Goal: Transaction & Acquisition: Purchase product/service

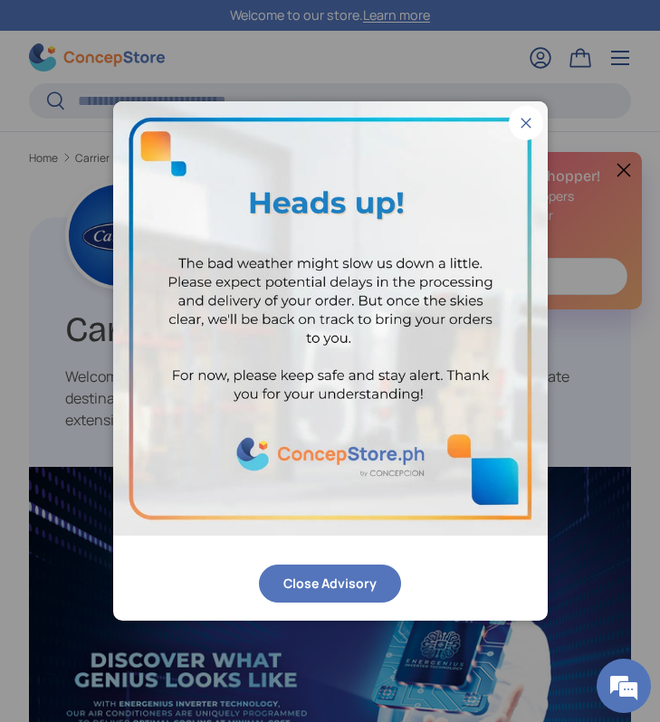
click at [534, 128] on button "Close" at bounding box center [525, 123] width 34 height 34
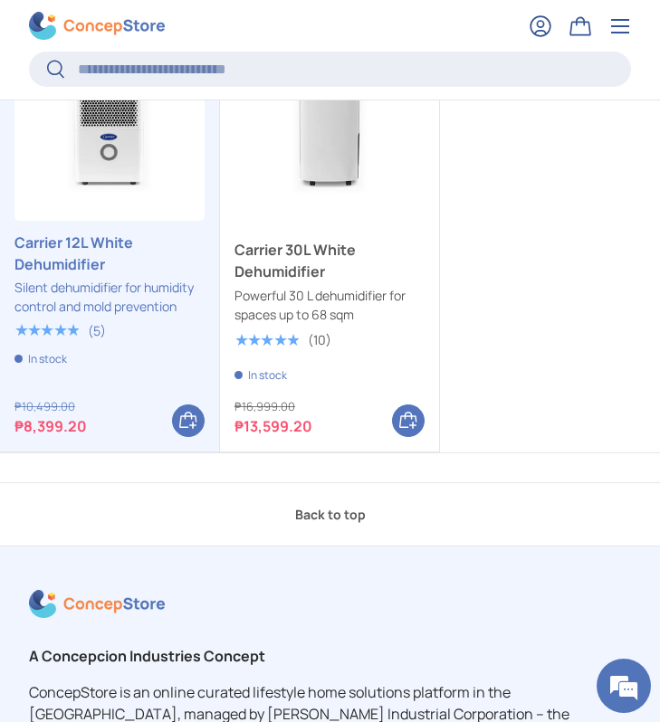
scroll to position [894, 0]
click at [300, 181] on link "Carrier 30L White Dehumidifier" at bounding box center [329, 125] width 190 height 190
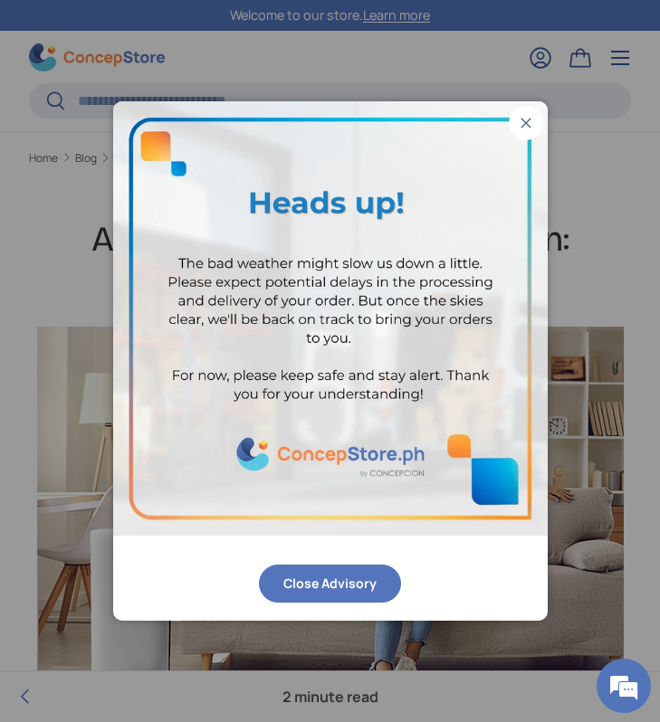
click at [529, 136] on button "Close" at bounding box center [525, 123] width 34 height 34
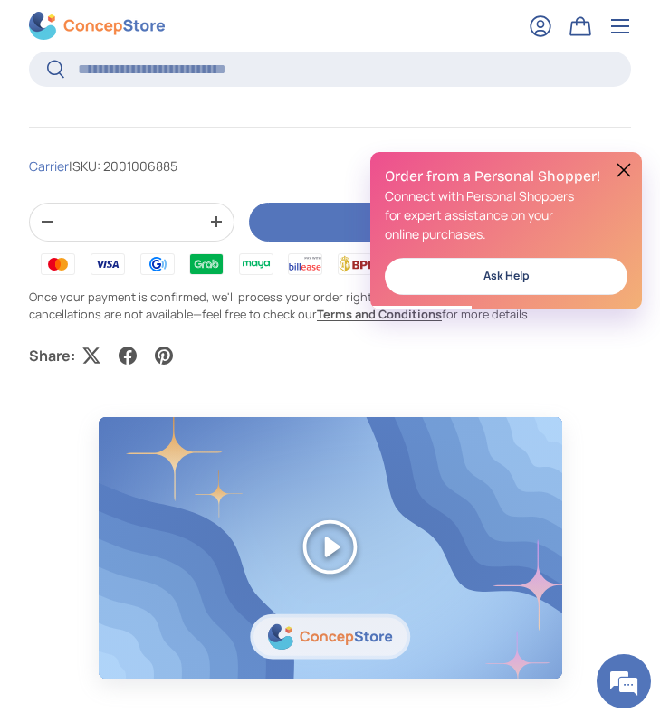
scroll to position [959, 0]
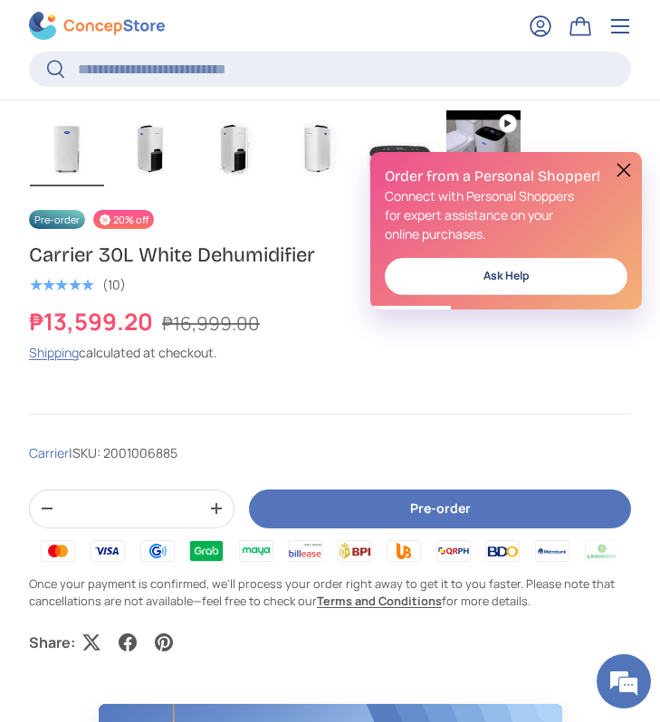
click at [292, 503] on button "Pre-order" at bounding box center [440, 508] width 382 height 39
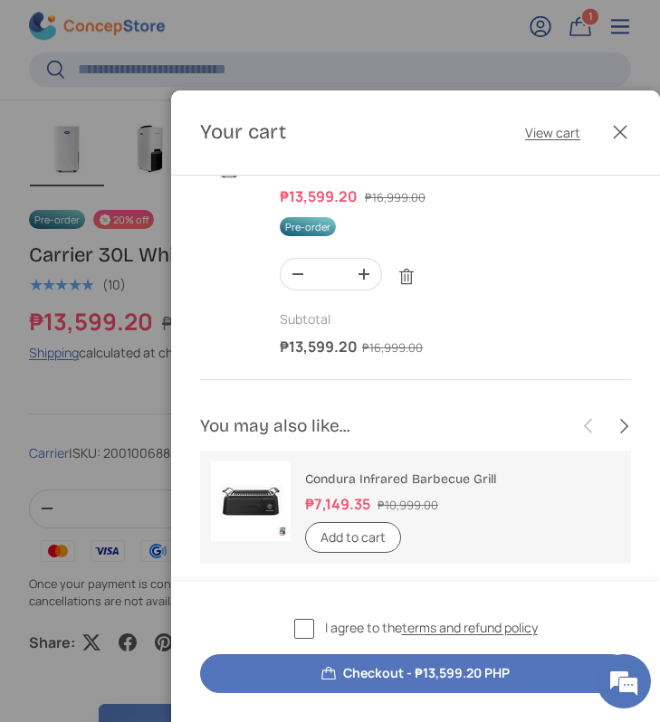
scroll to position [0, 0]
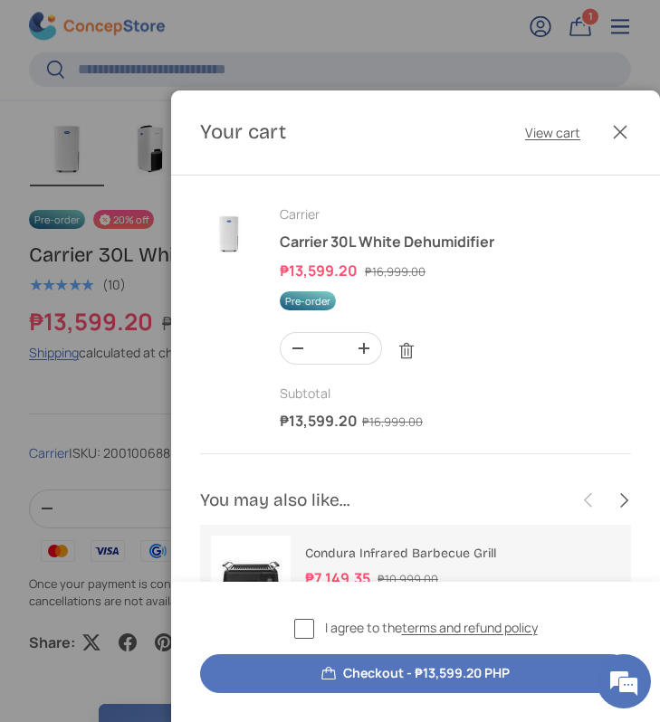
click at [299, 636] on label "I agree to the terms and refund policy" at bounding box center [415, 628] width 243 height 21
click at [354, 674] on button "Checkout - ₱13,599.20 PHP" at bounding box center [415, 673] width 431 height 39
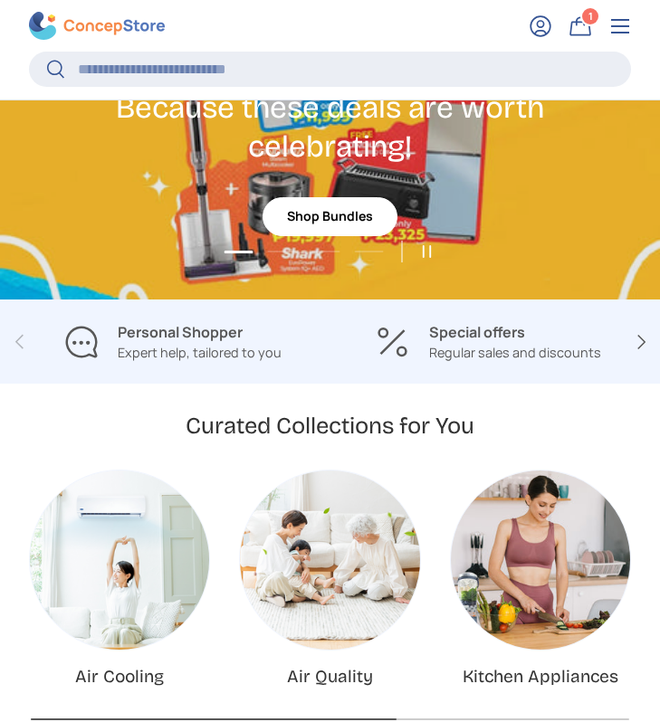
scroll to position [342, 0]
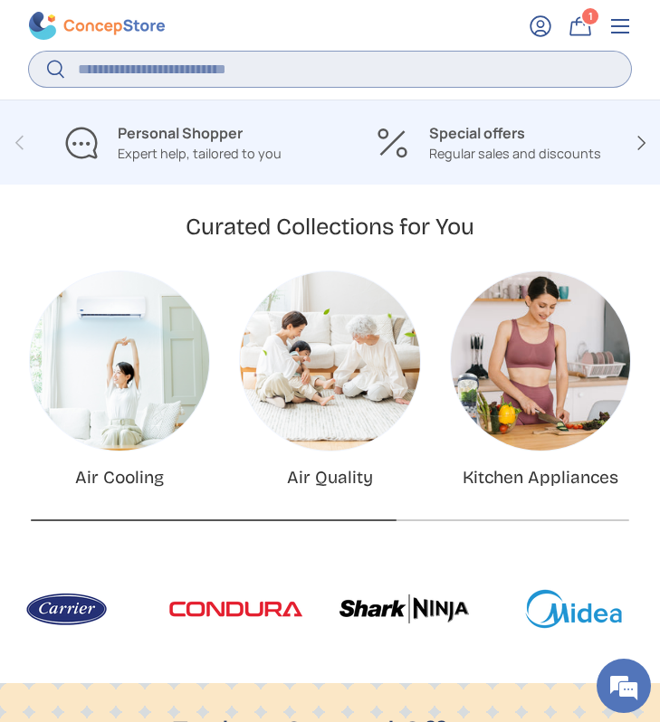
click at [300, 78] on input "Search" at bounding box center [330, 69] width 602 height 35
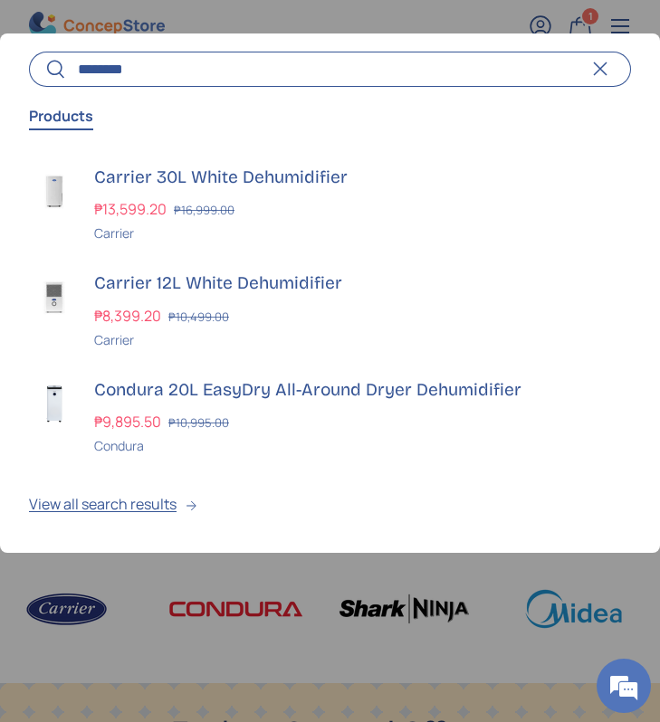
scroll to position [0, 1319]
type input "**********"
click at [29, 50] on button "Search" at bounding box center [47, 71] width 37 height 43
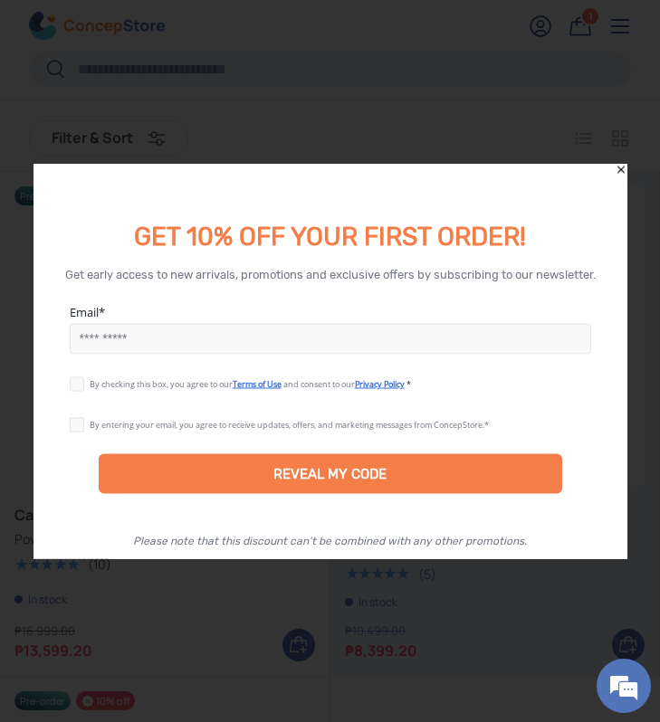
scroll to position [131, 0]
click at [621, 164] on icon "Close" at bounding box center [620, 170] width 13 height 13
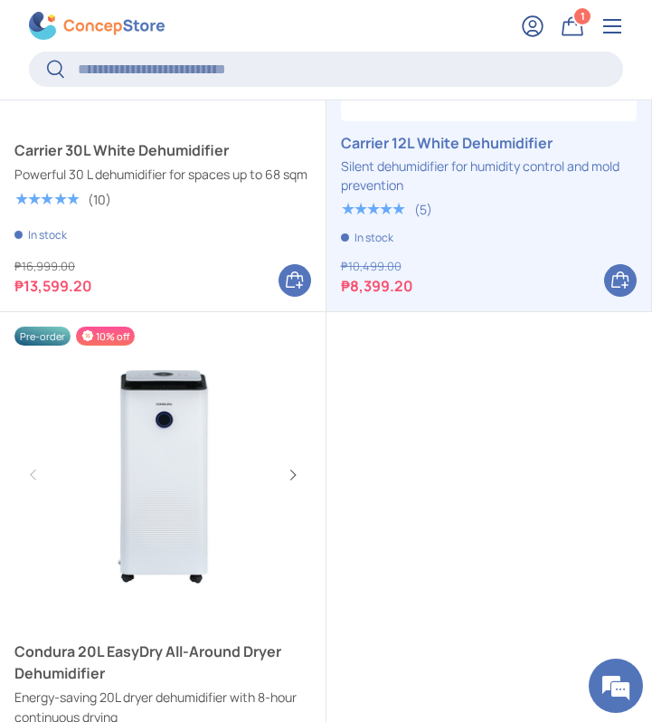
scroll to position [686, 0]
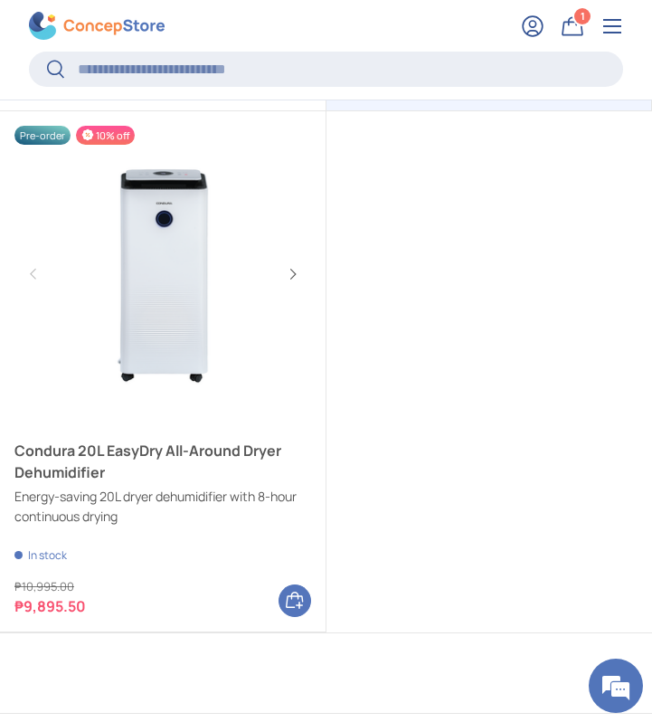
click at [173, 289] on link "Condura 20L EasyDry All-Around Dryer Dehumidifier" at bounding box center [162, 274] width 297 height 297
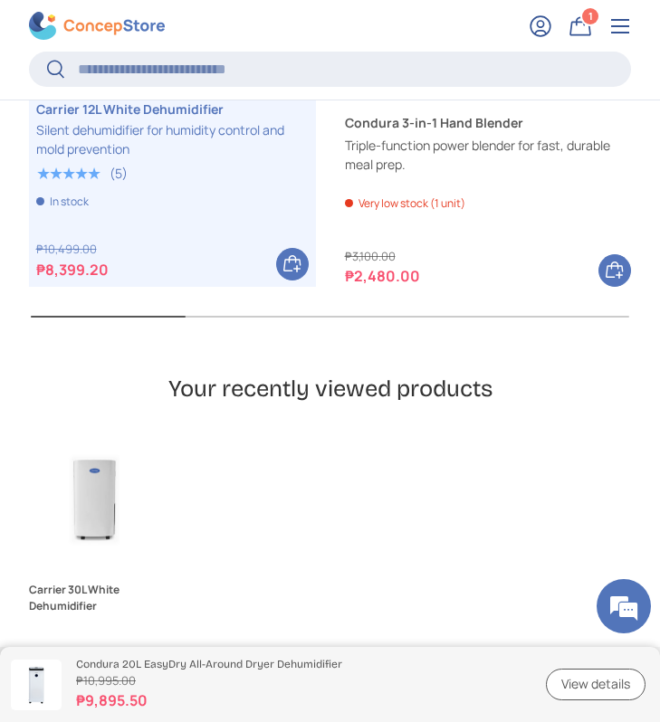
scroll to position [5583, 0]
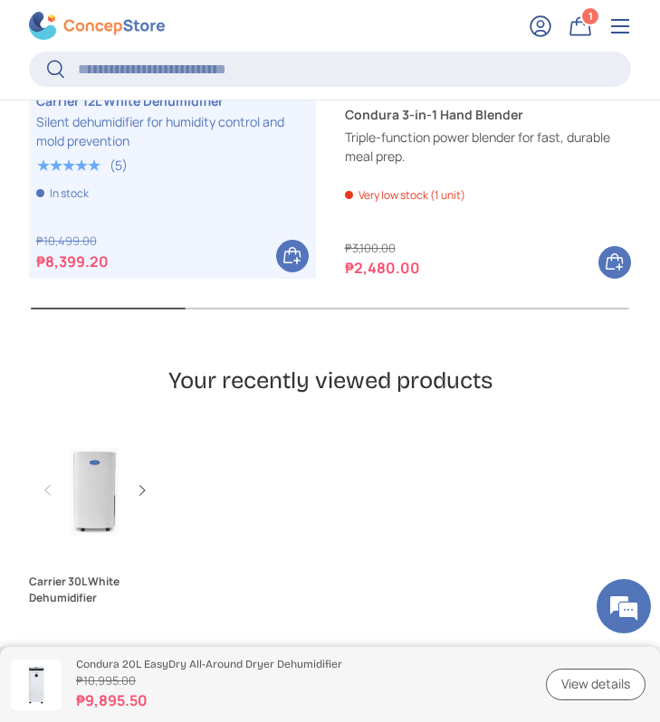
click at [101, 457] on link "Carrier 30L White Dehumidifier" at bounding box center [94, 489] width 131 height 131
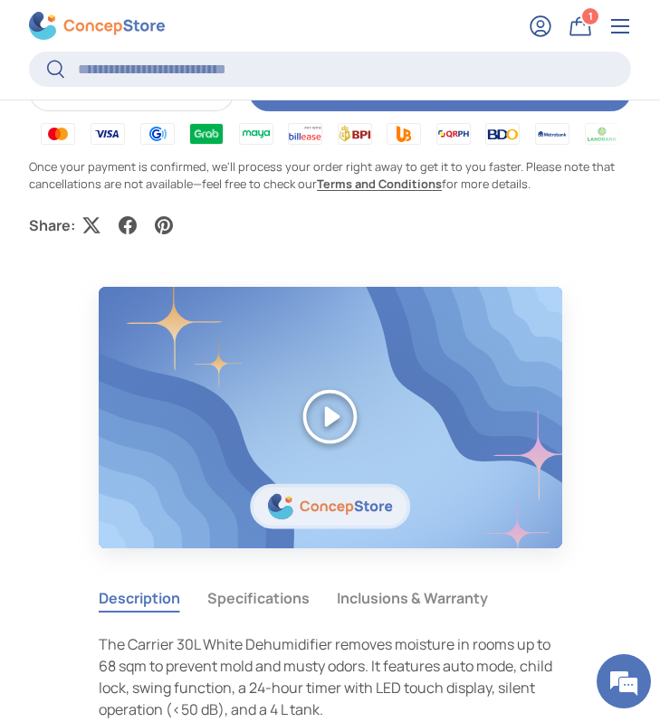
scroll to position [1763, 0]
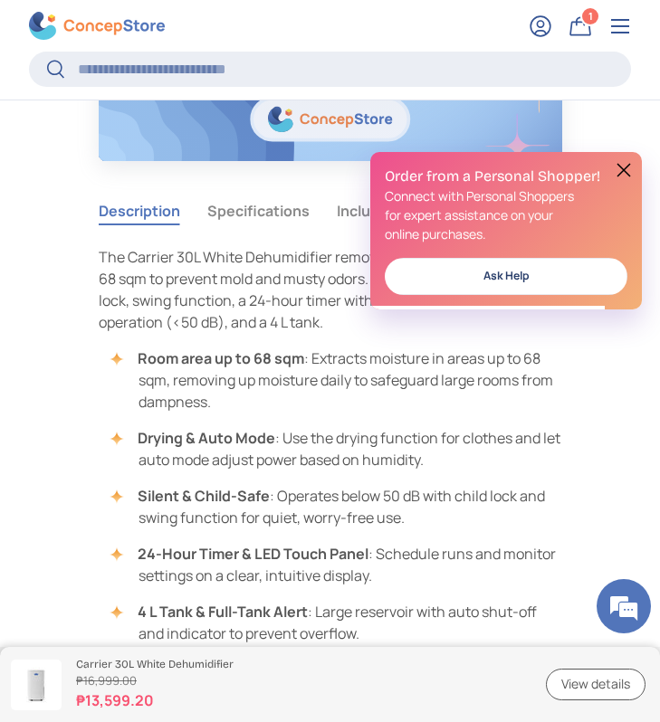
click at [254, 214] on button "Specifications" at bounding box center [258, 211] width 102 height 42
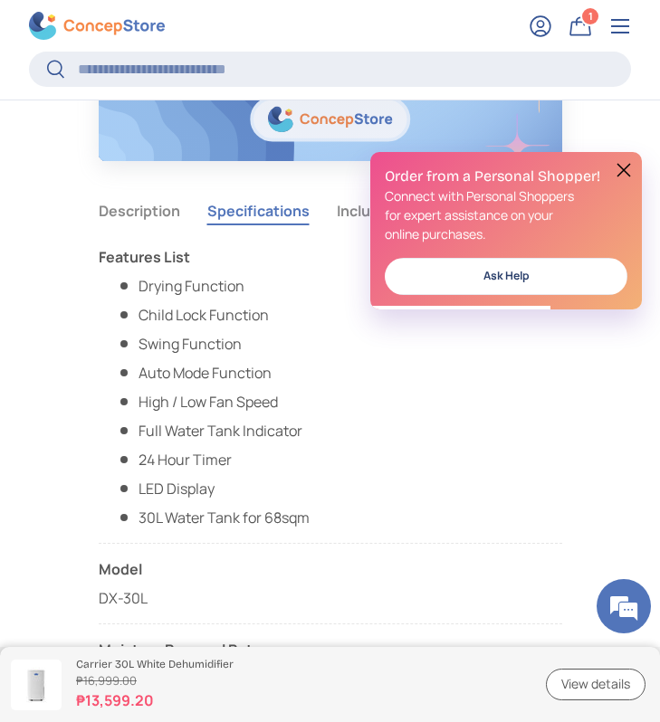
scroll to position [0, 0]
click at [622, 172] on button at bounding box center [624, 170] width 22 height 22
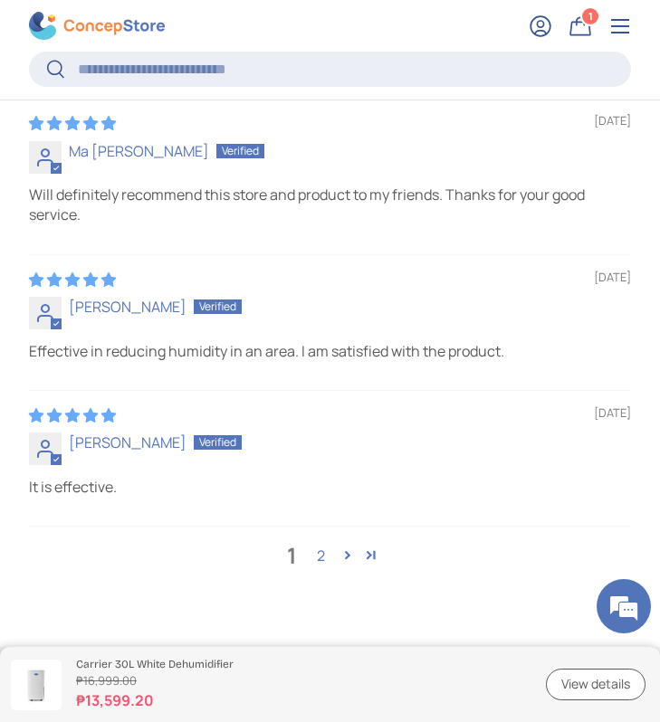
scroll to position [7323, 0]
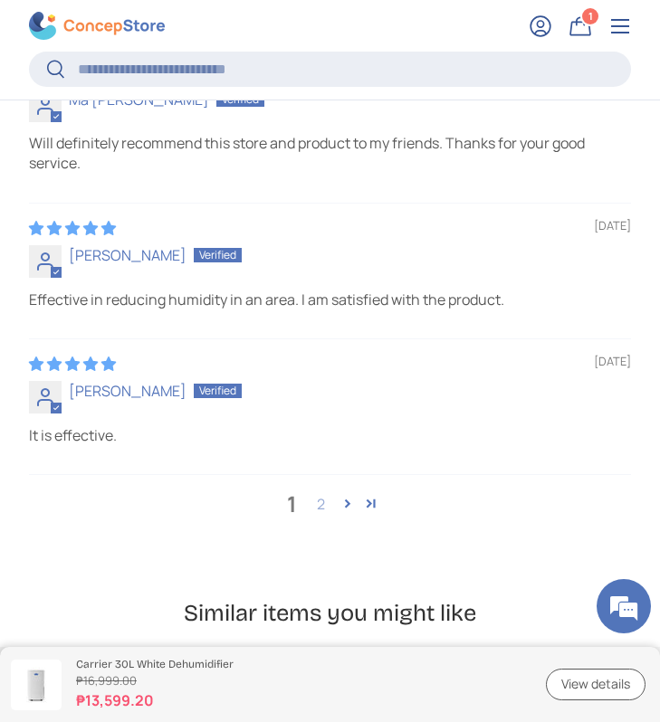
click at [318, 493] on link "2" at bounding box center [321, 504] width 29 height 22
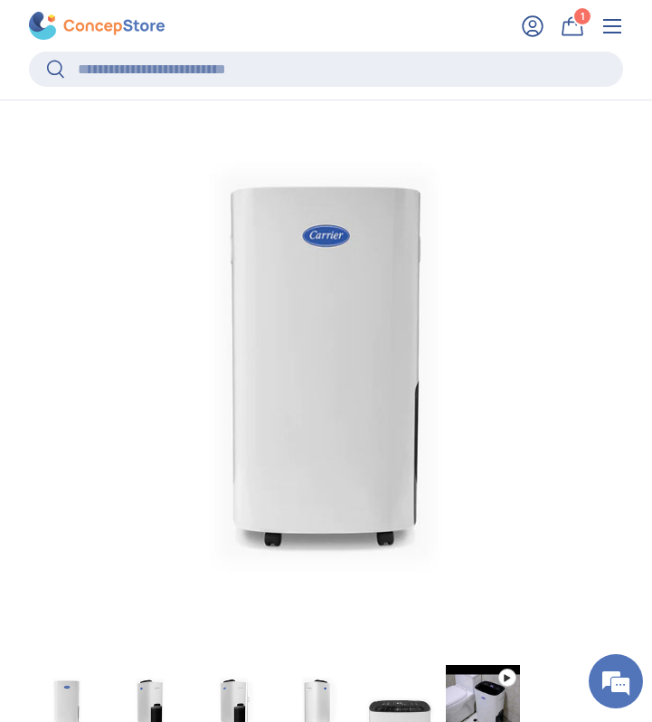
scroll to position [0, 0]
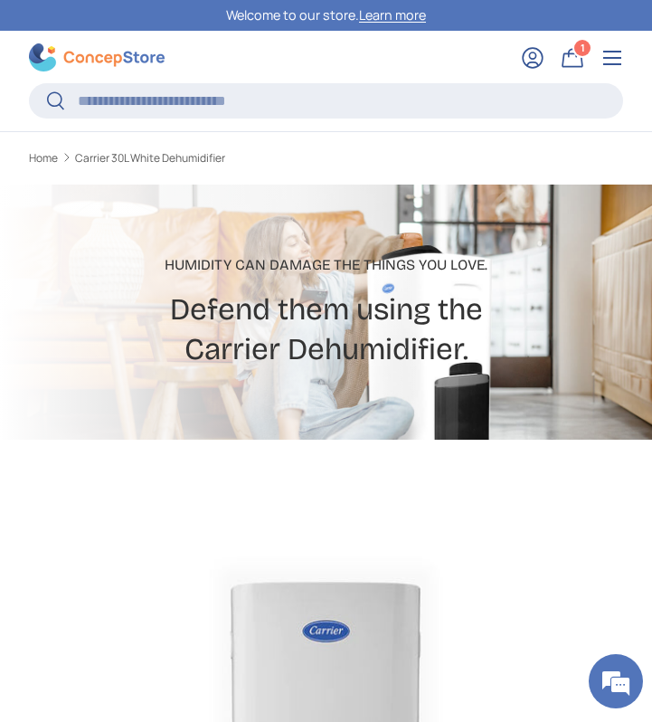
click at [575, 58] on link "Bag 1 1 item" at bounding box center [573, 58] width 40 height 40
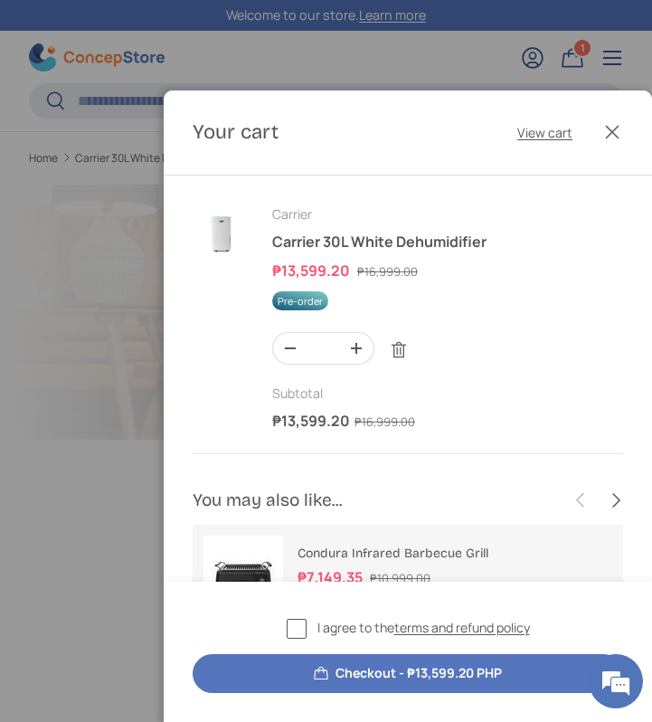
click at [298, 307] on span "Pre-order" at bounding box center [300, 300] width 56 height 19
click at [291, 625] on label "I agree to the terms and refund policy" at bounding box center [408, 628] width 243 height 21
click at [385, 661] on button "Checkout - ₱13,599.20 PHP" at bounding box center [408, 673] width 431 height 39
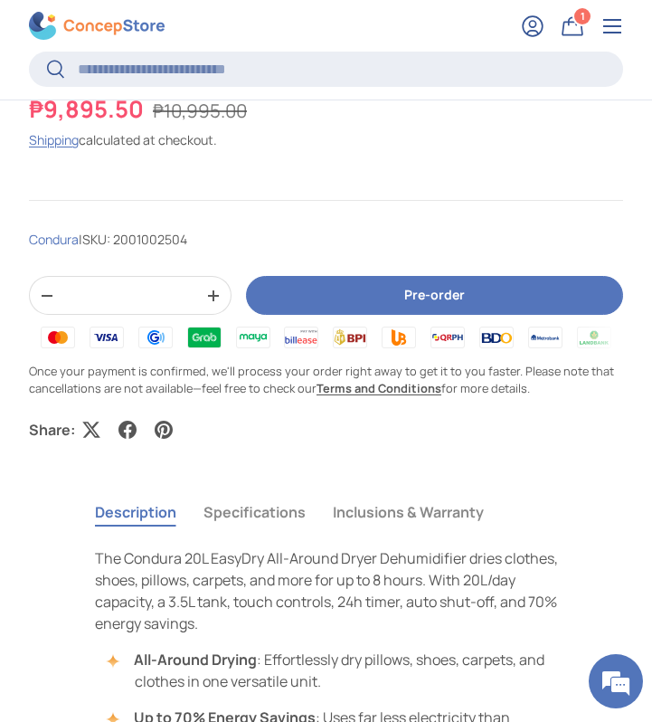
scroll to position [1473, 0]
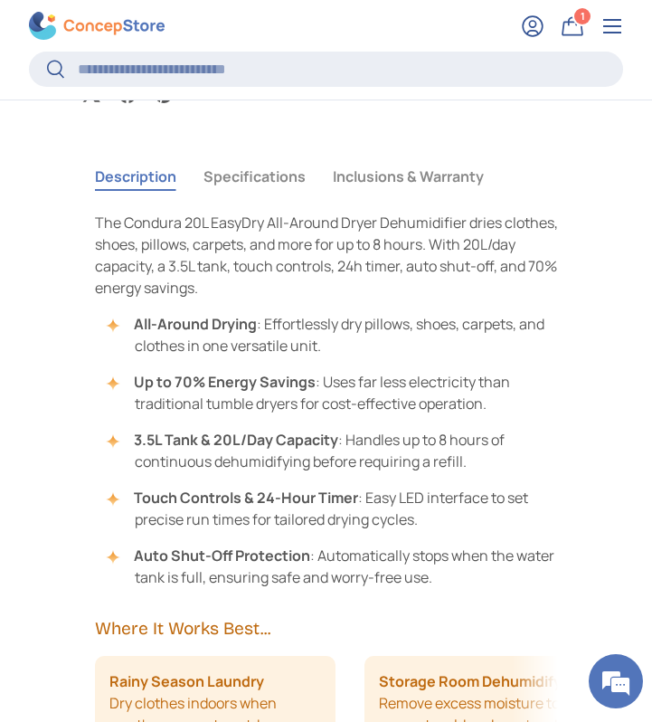
click at [254, 185] on button "Specifications" at bounding box center [255, 177] width 102 height 42
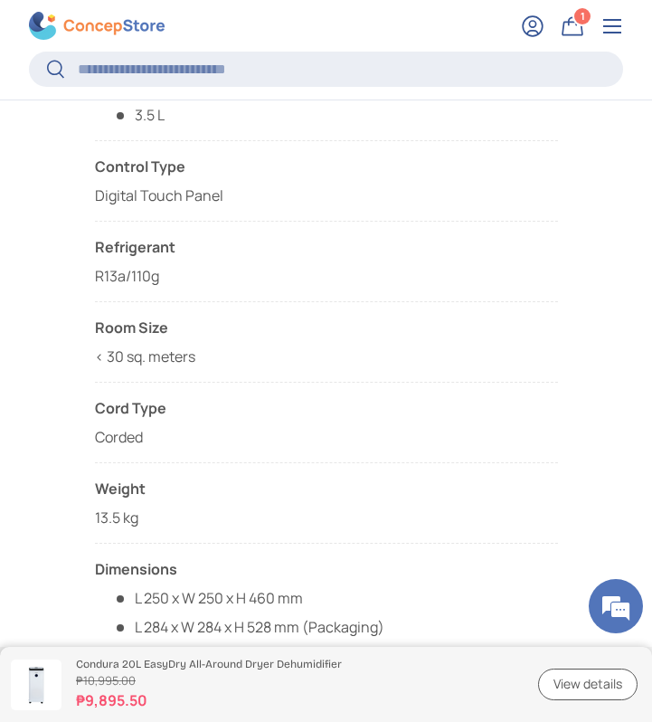
scroll to position [2148, 0]
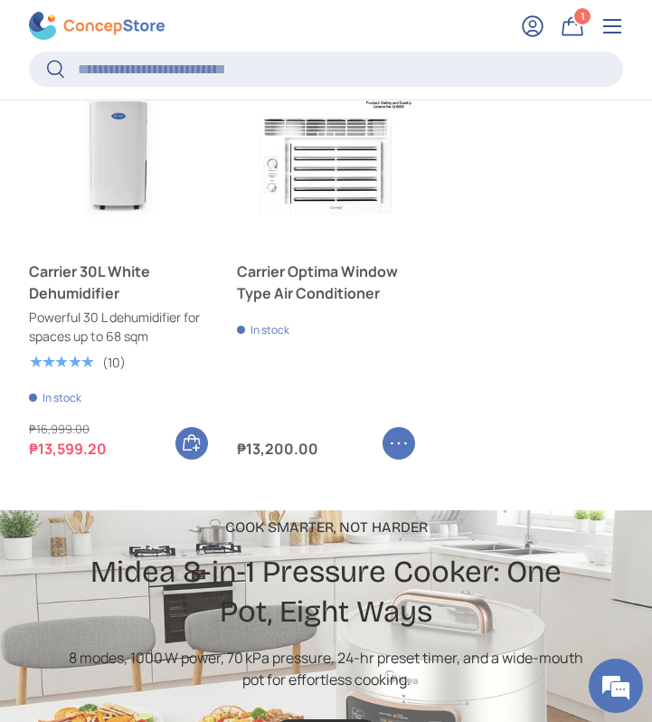
scroll to position [3496, 0]
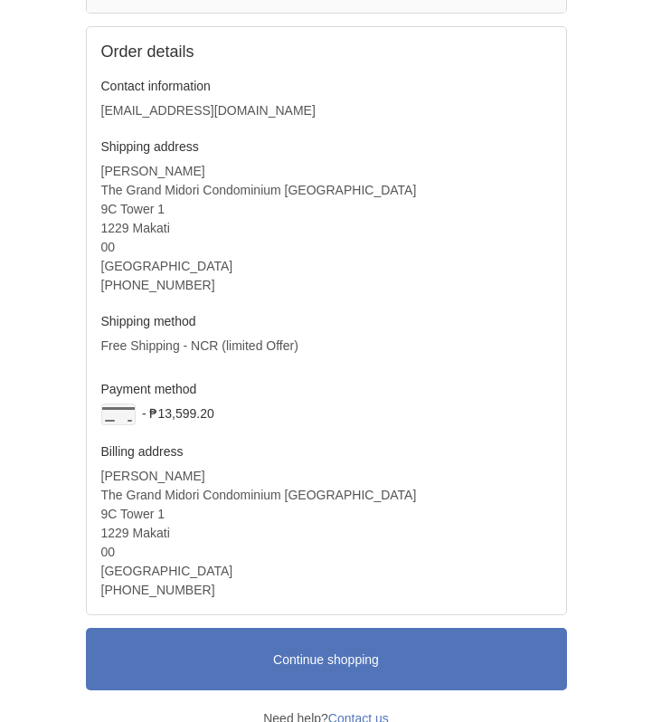
scroll to position [606, 0]
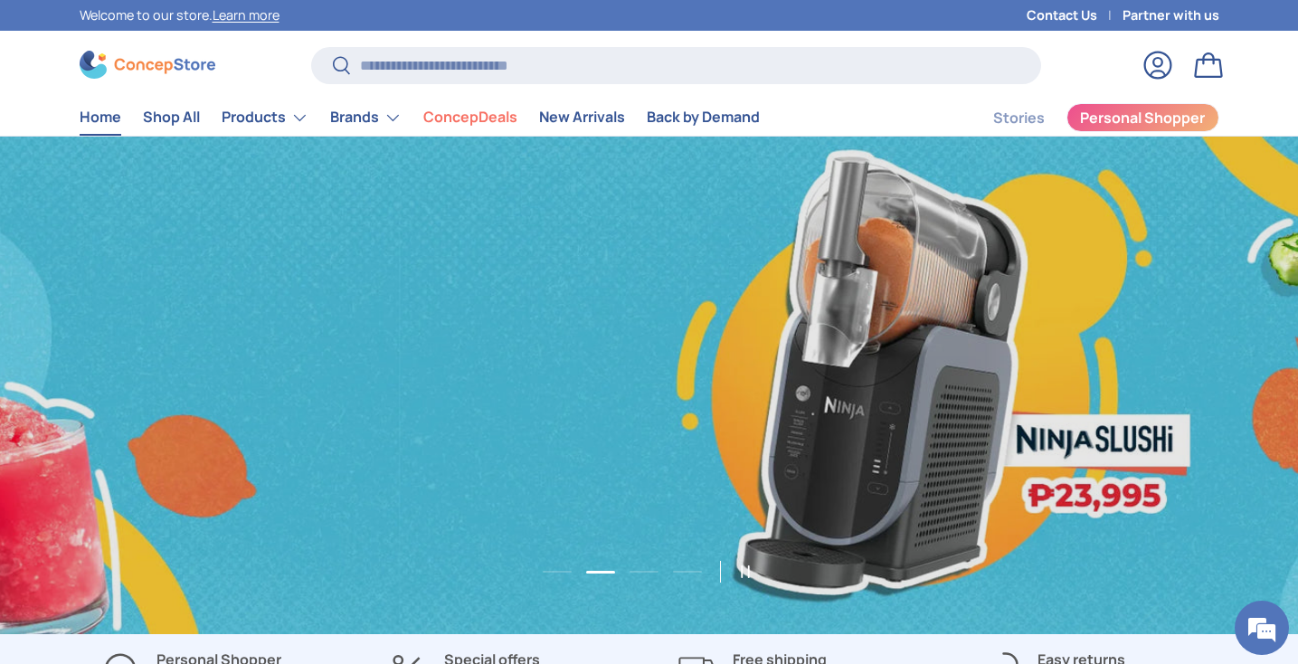
scroll to position [0, 1298]
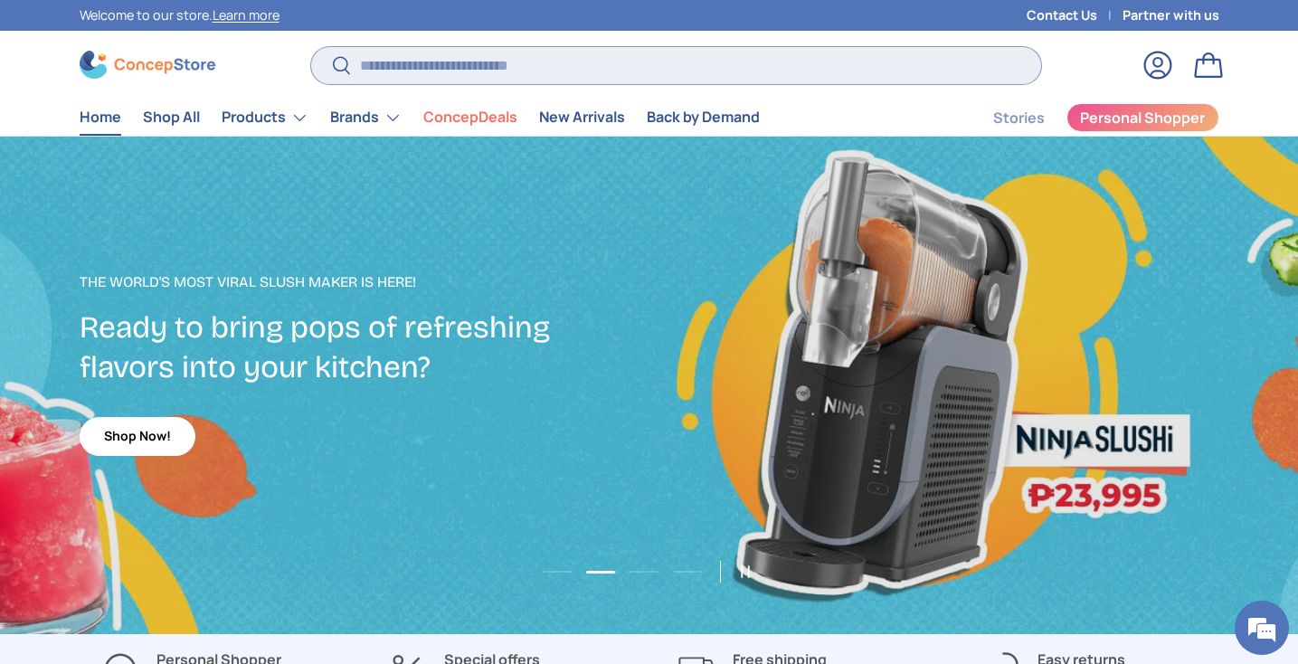
click at [428, 68] on input "Search" at bounding box center [675, 65] width 729 height 37
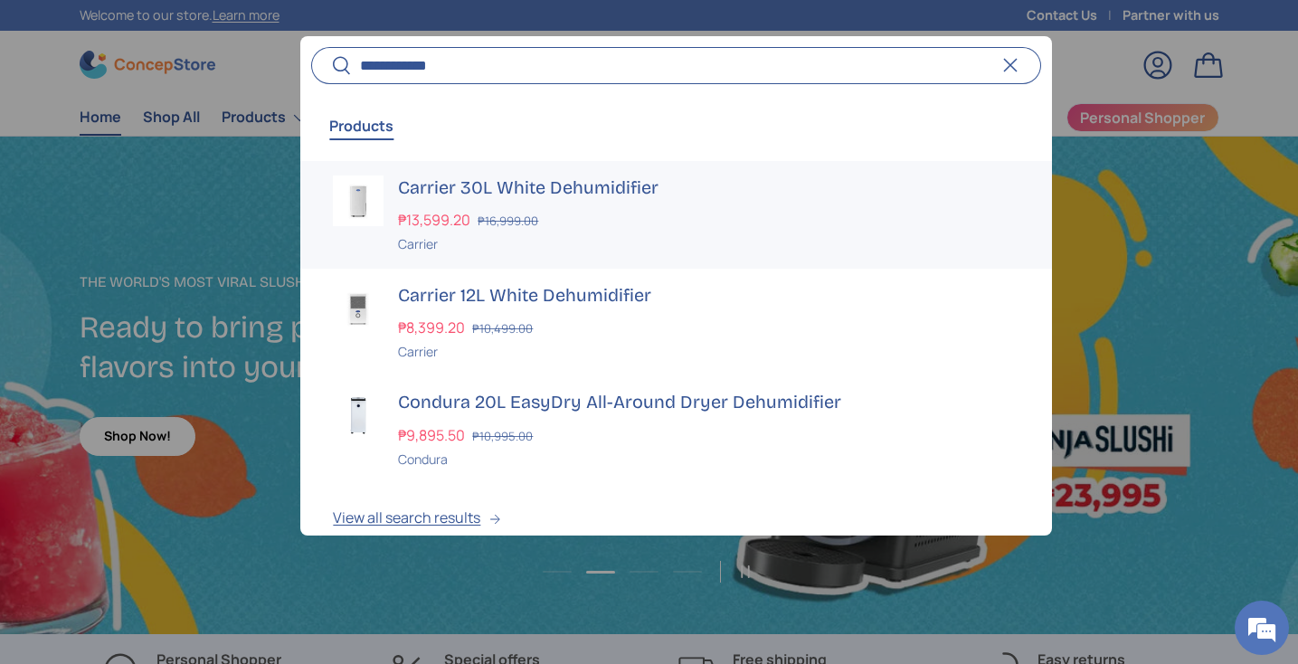
type input "**********"
click at [451, 180] on h3 "Carrier 30L White Dehumidifier" at bounding box center [708, 188] width 621 height 25
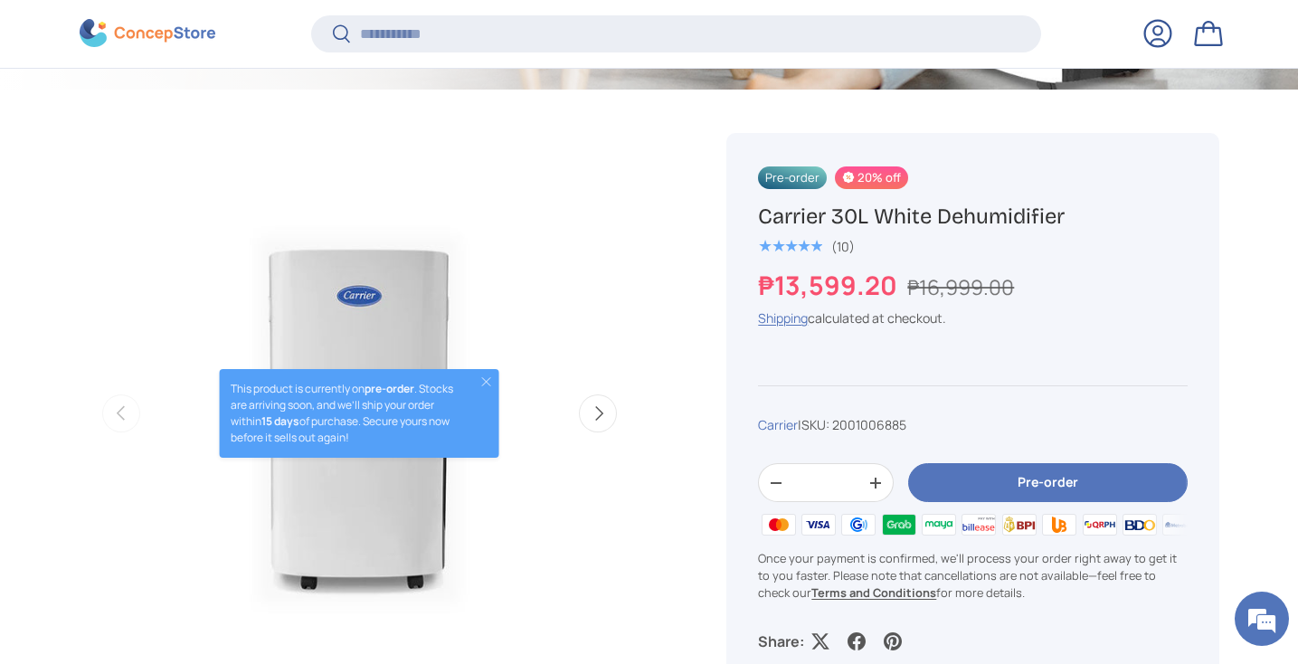
scroll to position [550, 0]
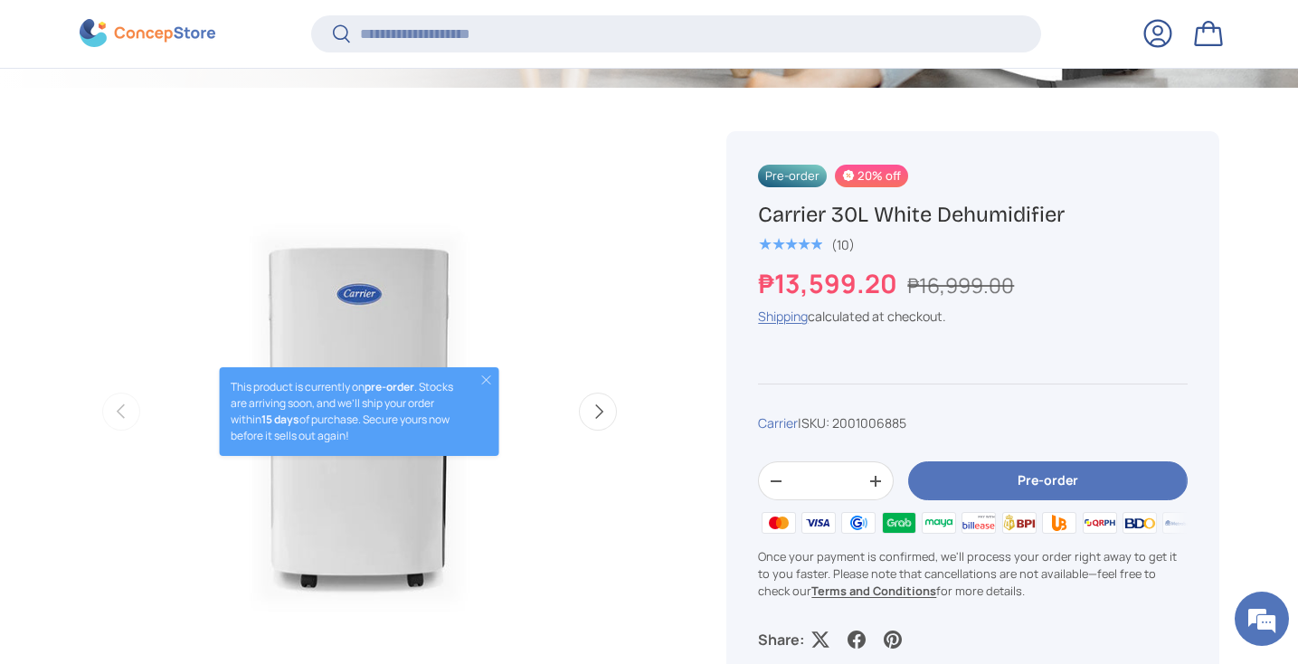
click at [797, 181] on span "Pre-order" at bounding box center [792, 176] width 69 height 23
click at [853, 171] on span "20% off" at bounding box center [871, 176] width 73 height 23
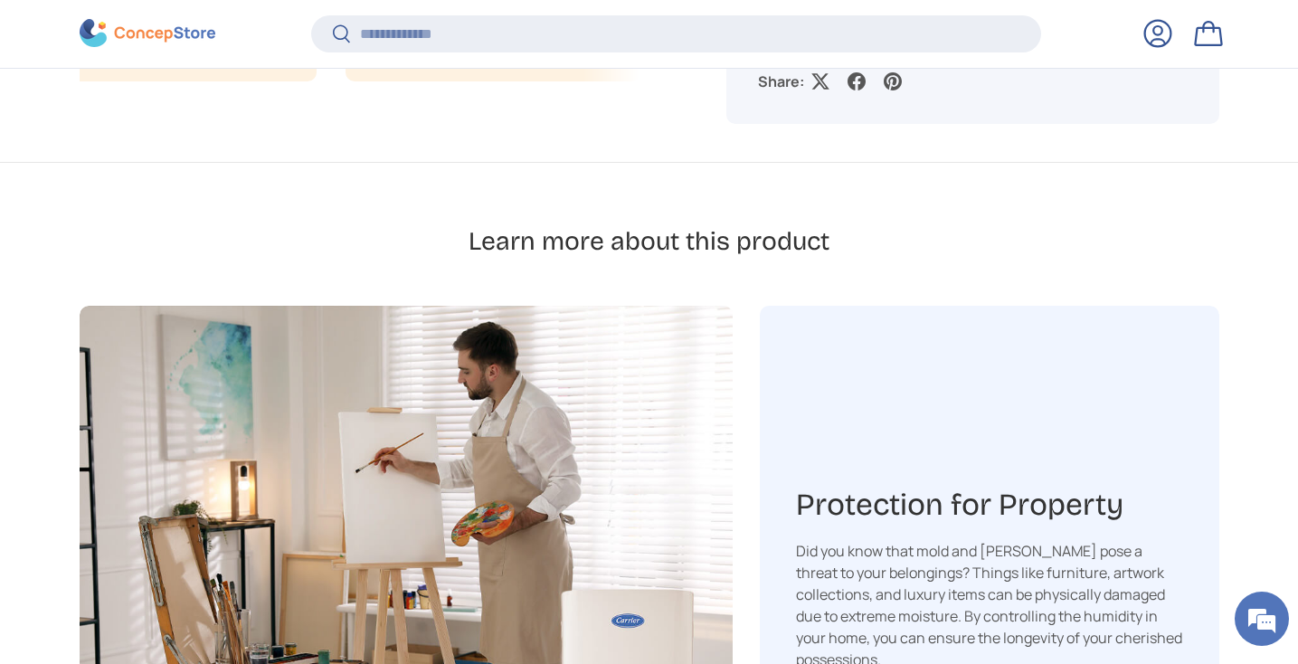
scroll to position [2771, 0]
